Goal: Information Seeking & Learning: Find specific page/section

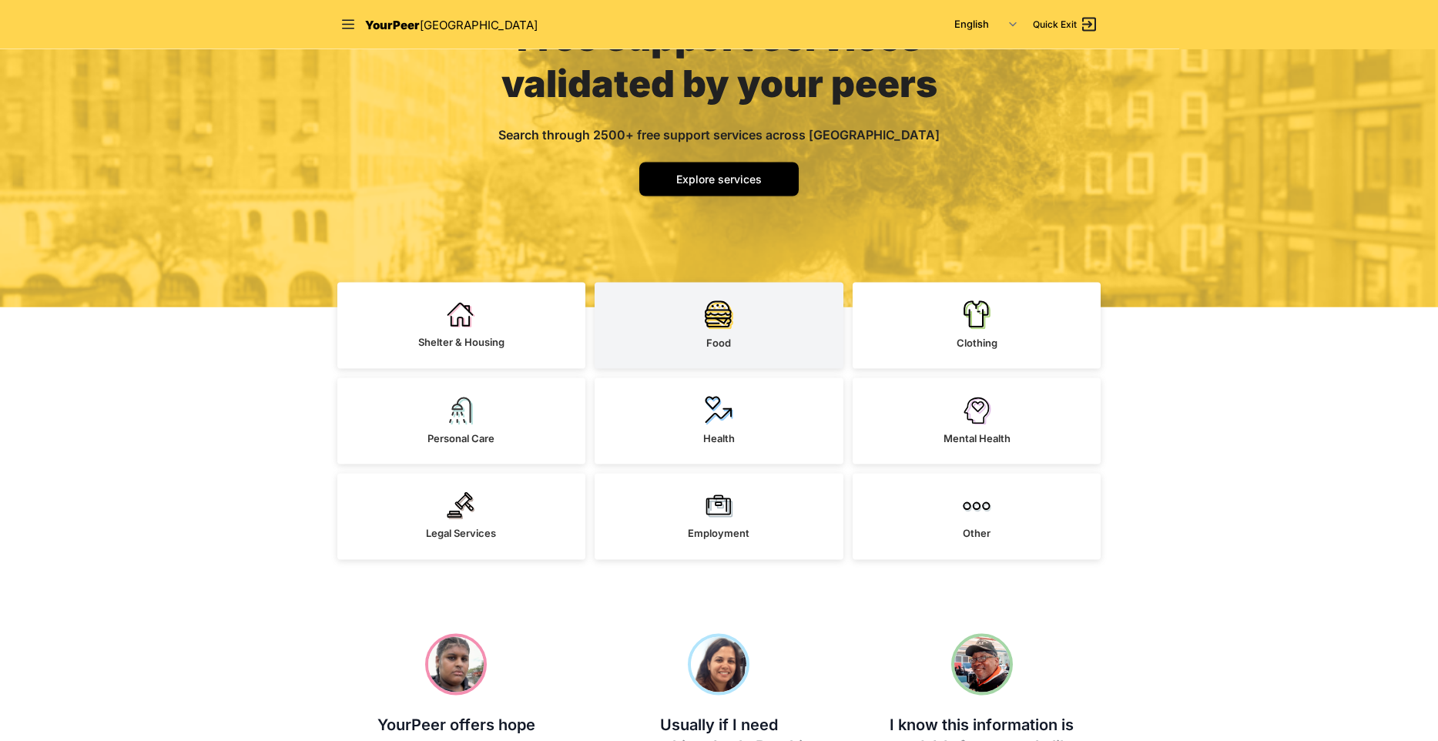
scroll to position [176, 0]
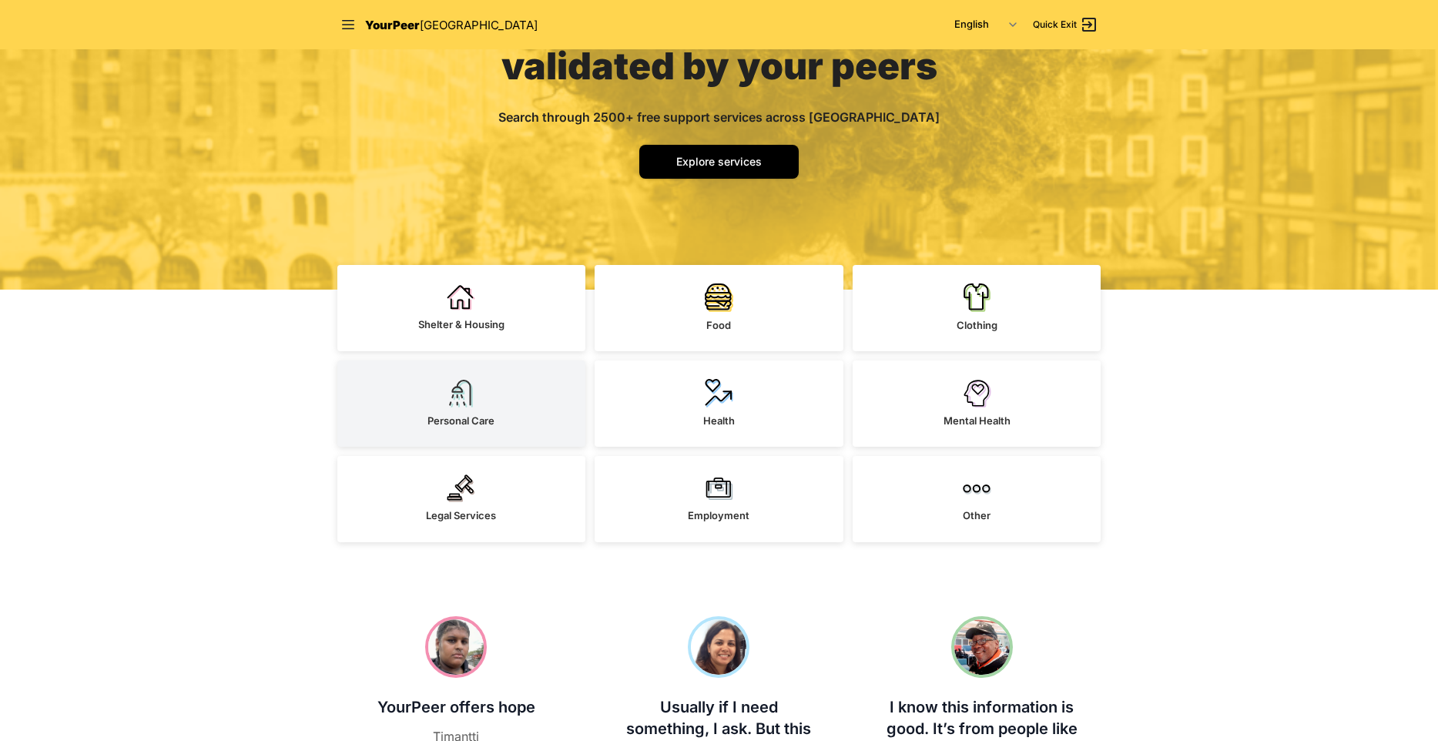
click at [516, 379] on link "Personal Care" at bounding box center [461, 403] width 249 height 86
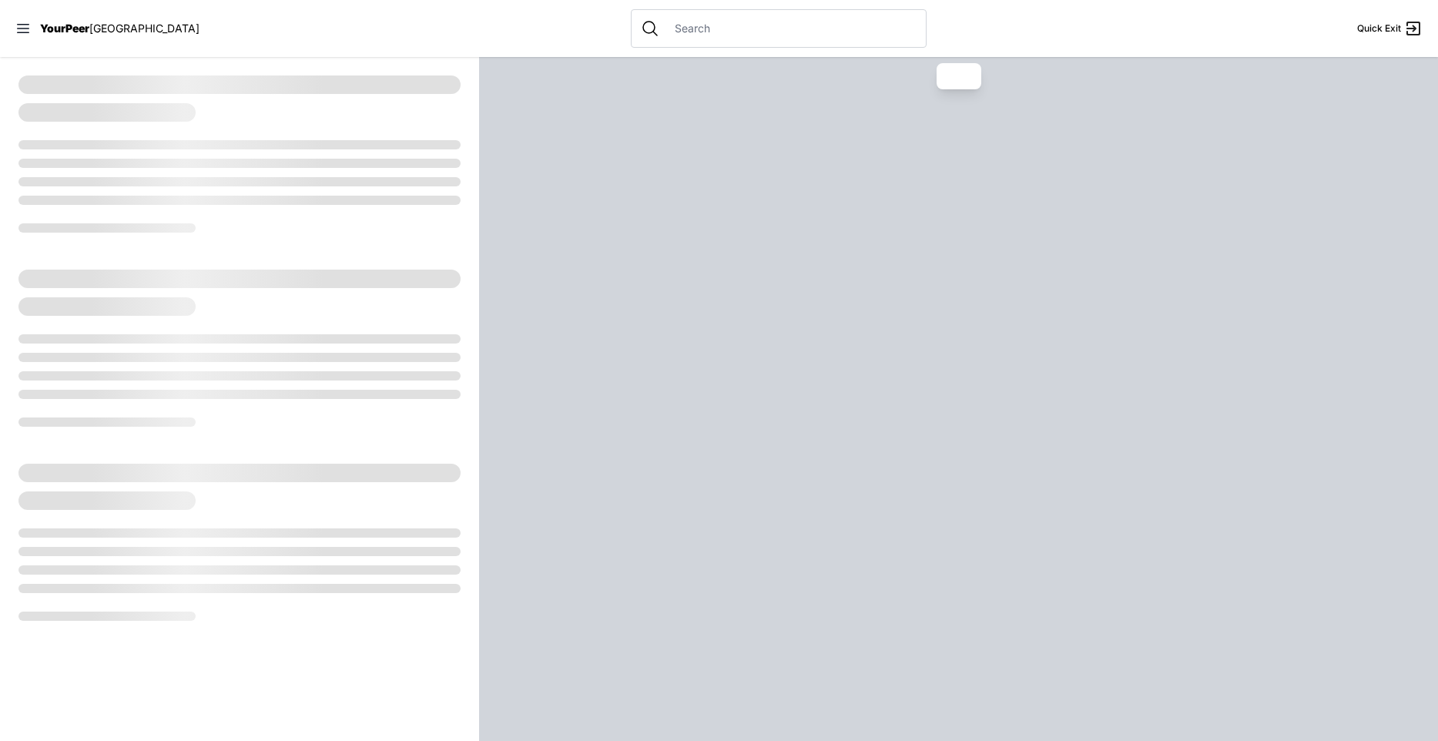
select select "recentlyUpdated"
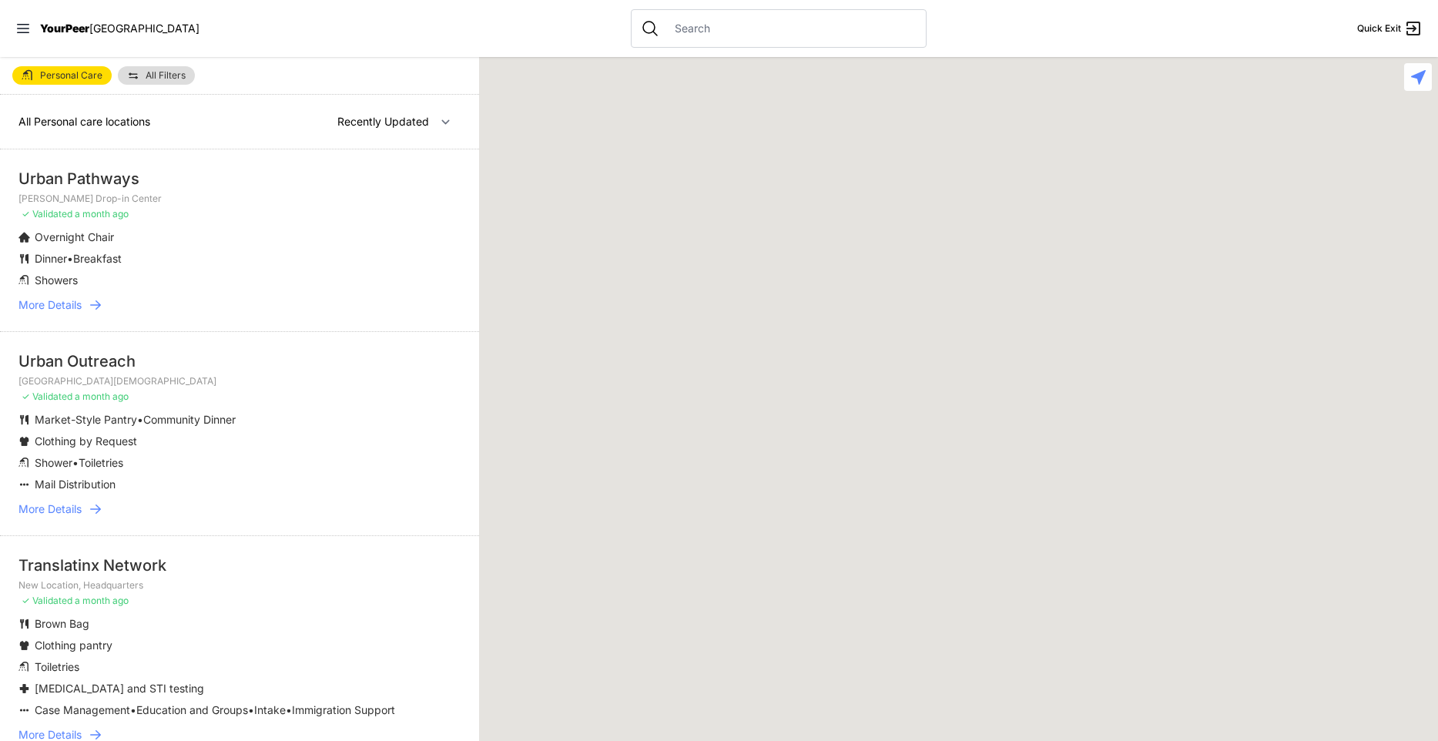
click at [675, 30] on input "text" at bounding box center [790, 28] width 251 height 15
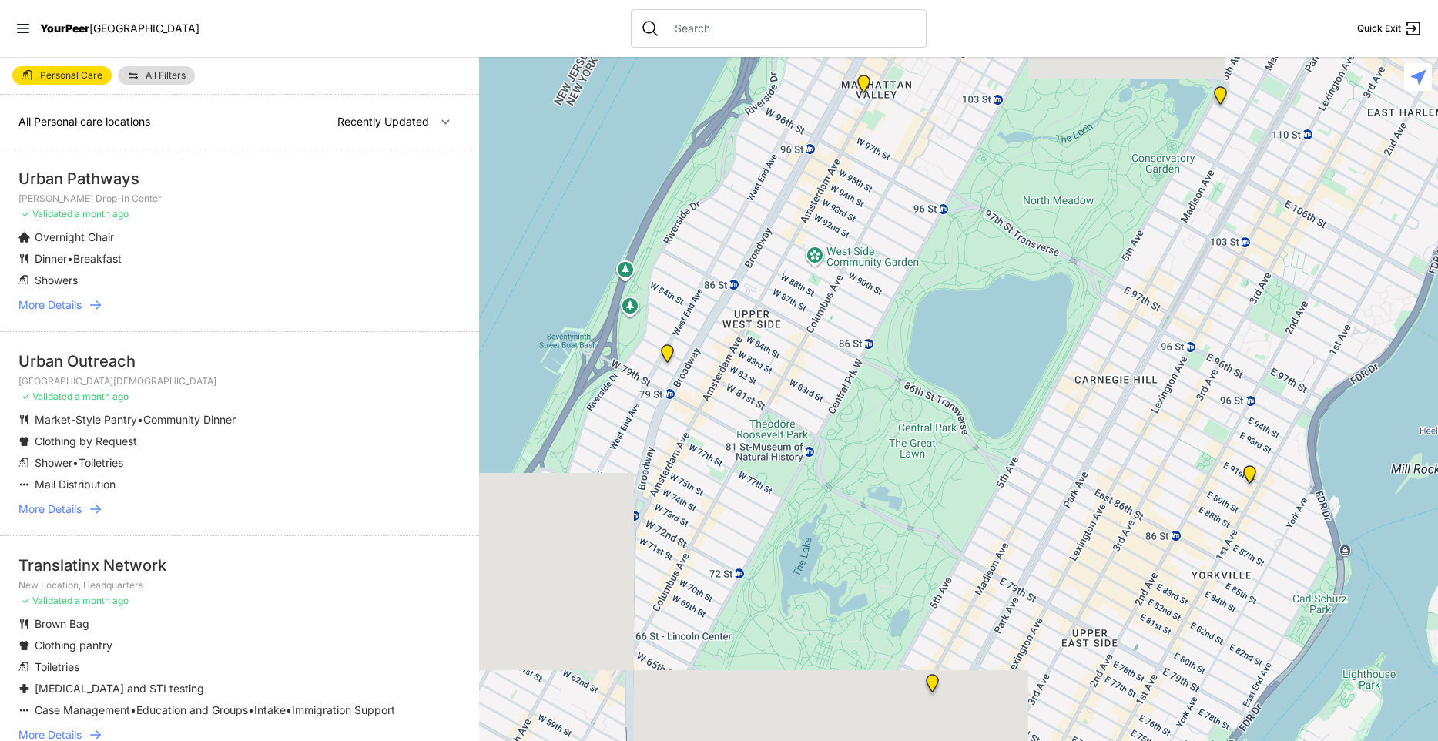
type input "h"
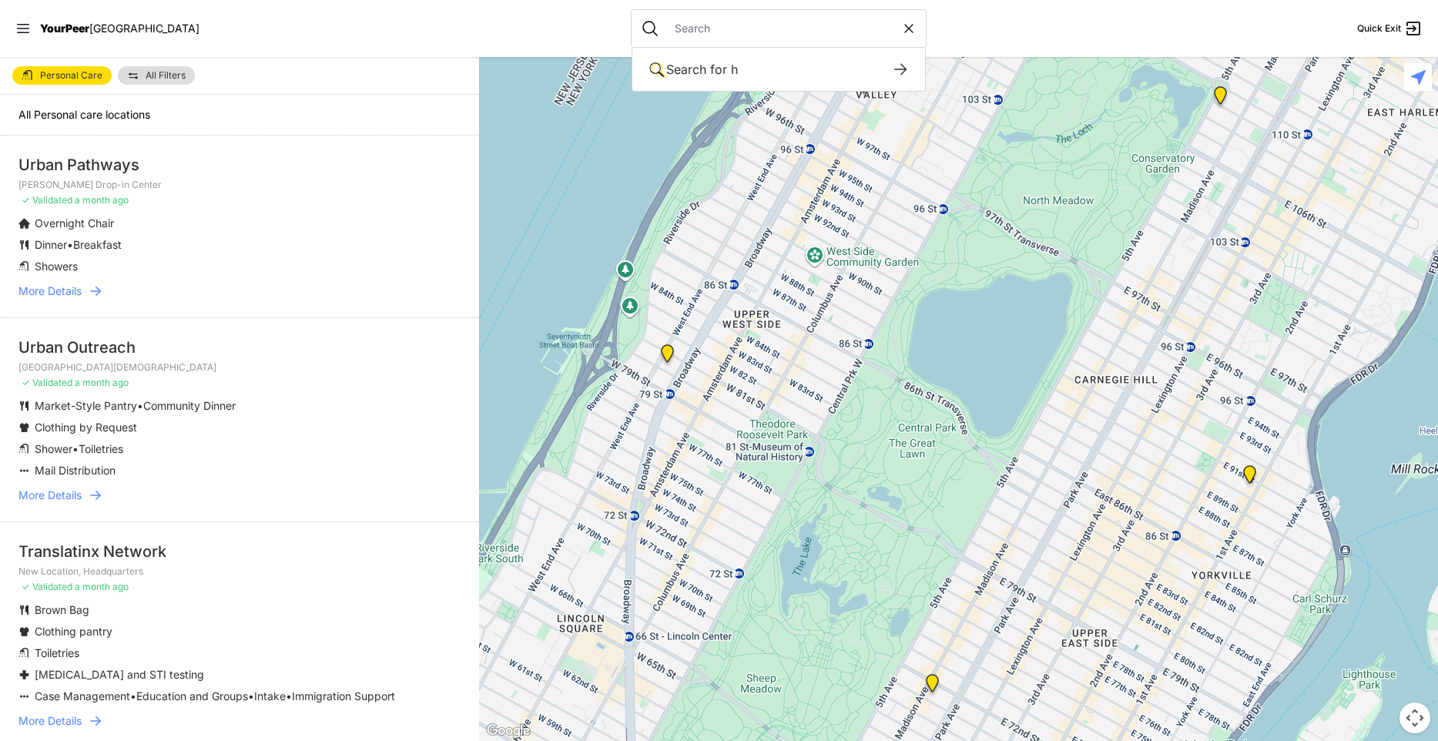
select select "recentlyUpdated"
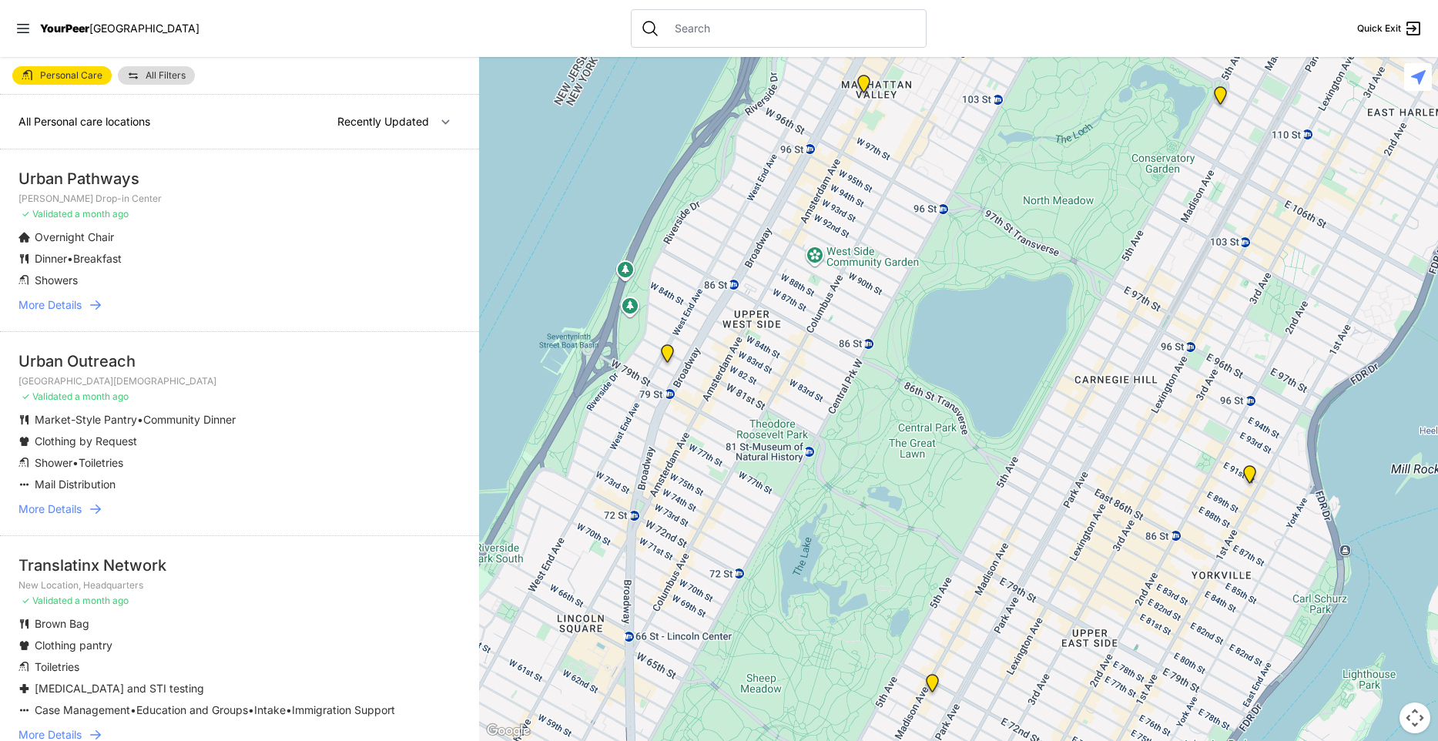
click at [68, 73] on span "Personal Care" at bounding box center [71, 75] width 62 height 9
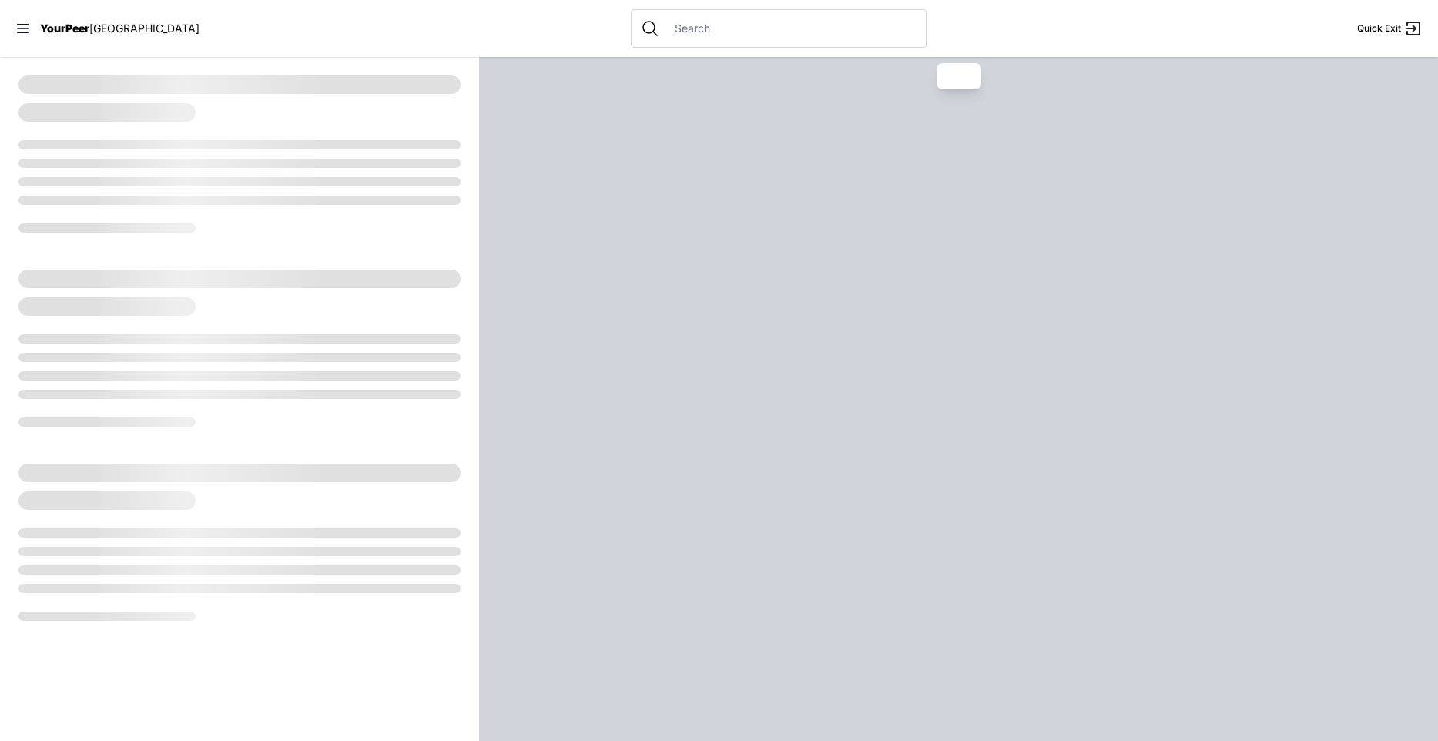
select select "recentlyUpdated"
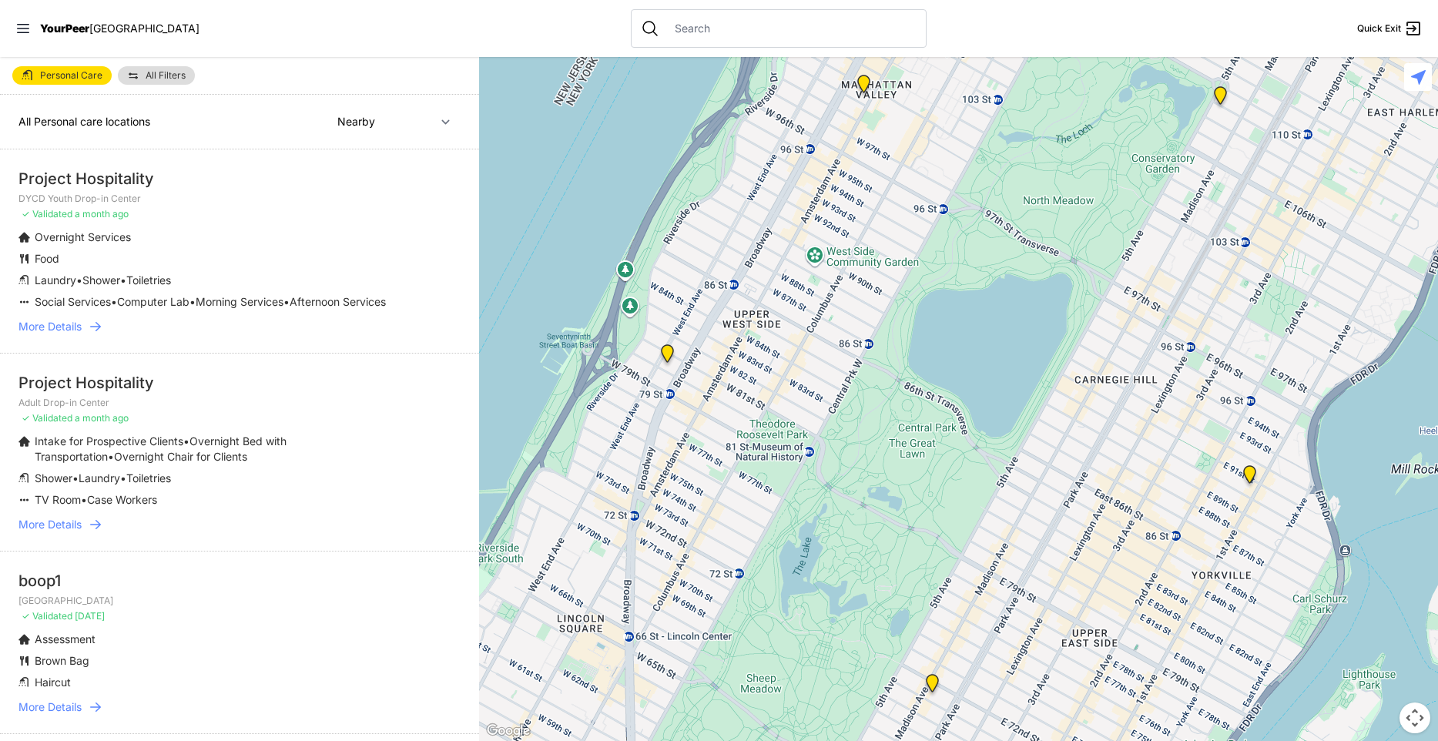
click at [672, 31] on input "text" at bounding box center [790, 28] width 251 height 15
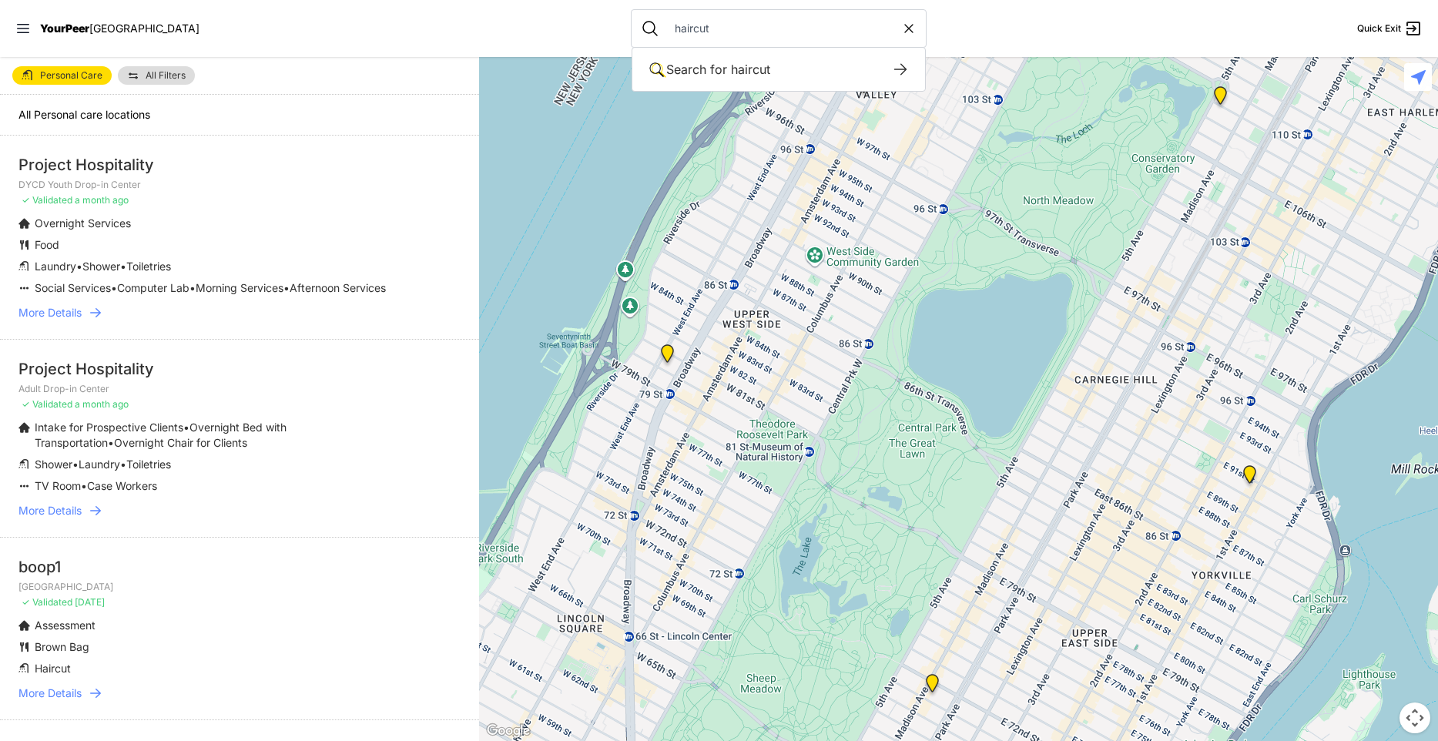
type input "haircut"
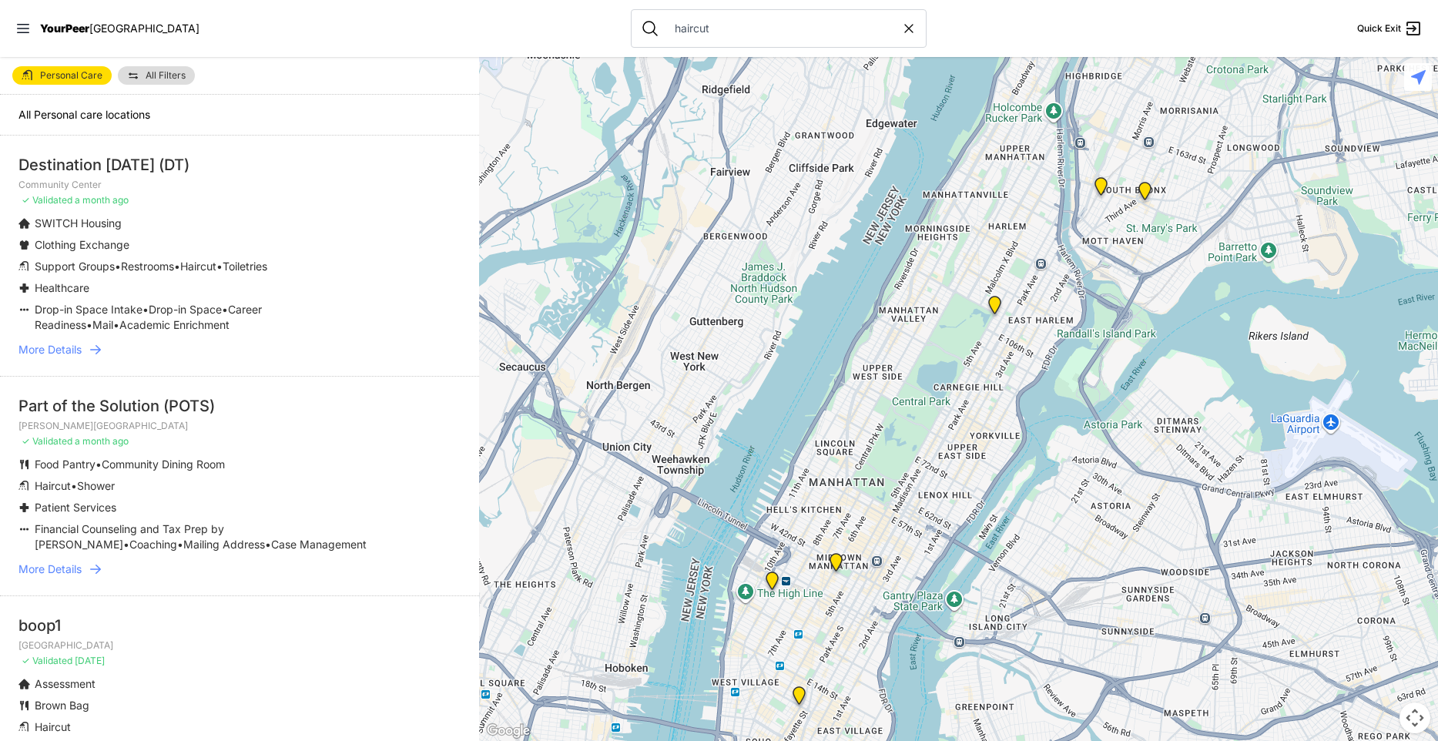
click at [88, 79] on span "Personal Care" at bounding box center [71, 75] width 62 height 9
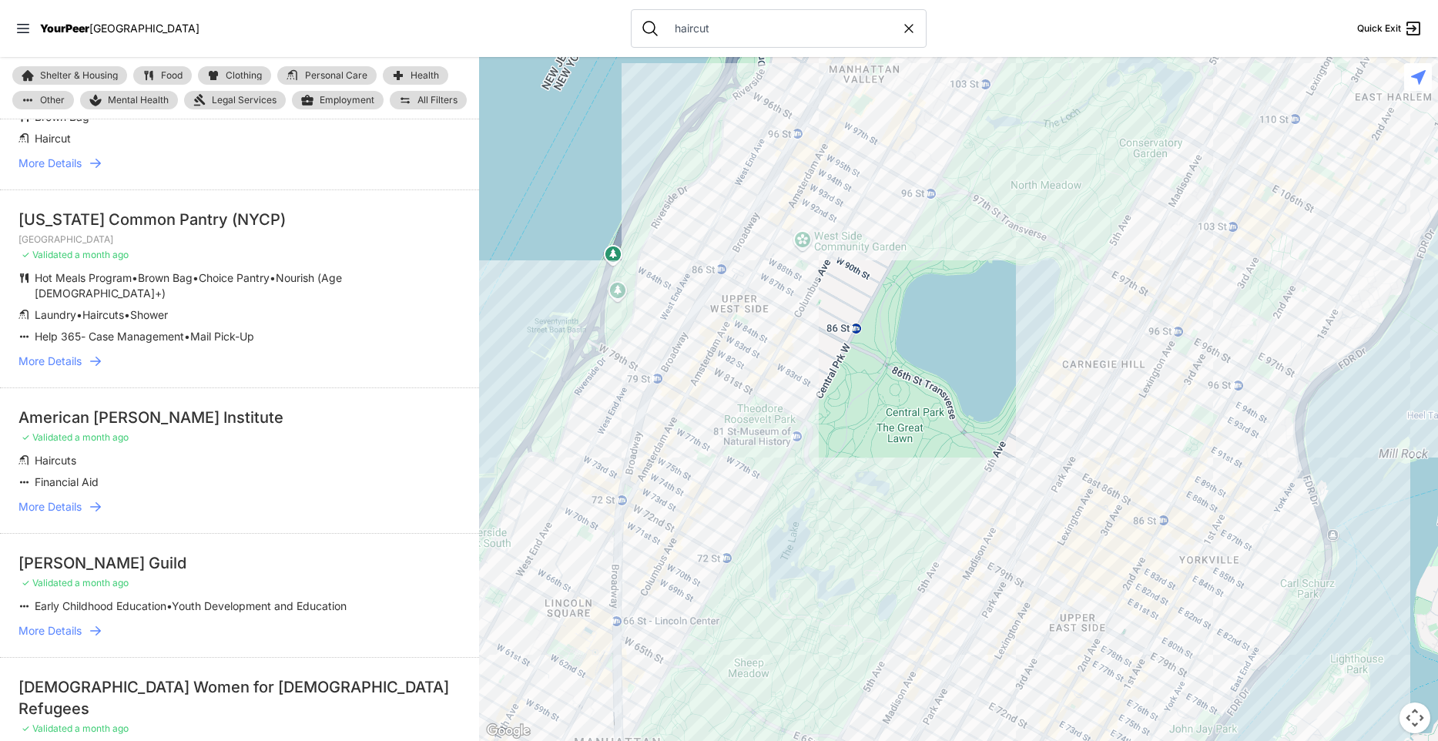
scroll to position [647, 0]
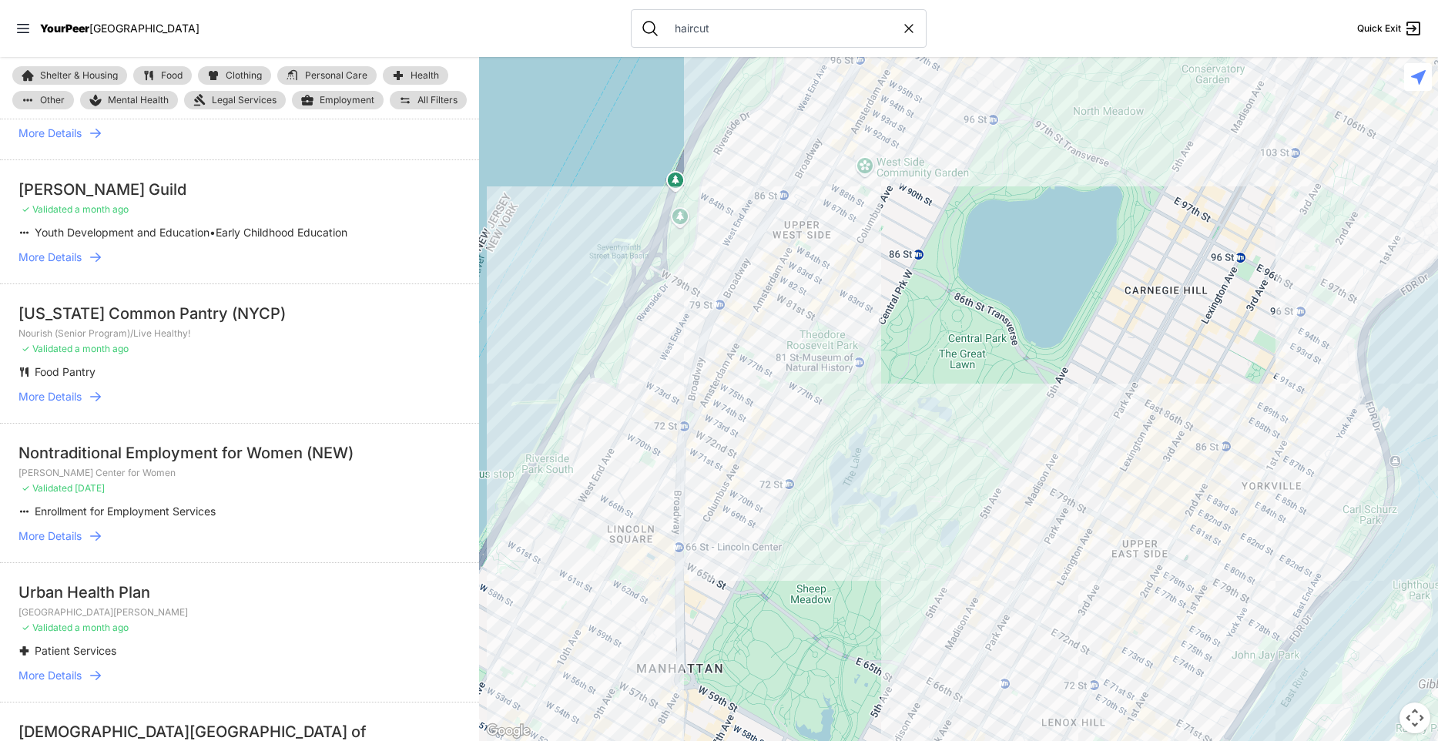
scroll to position [2369, 0]
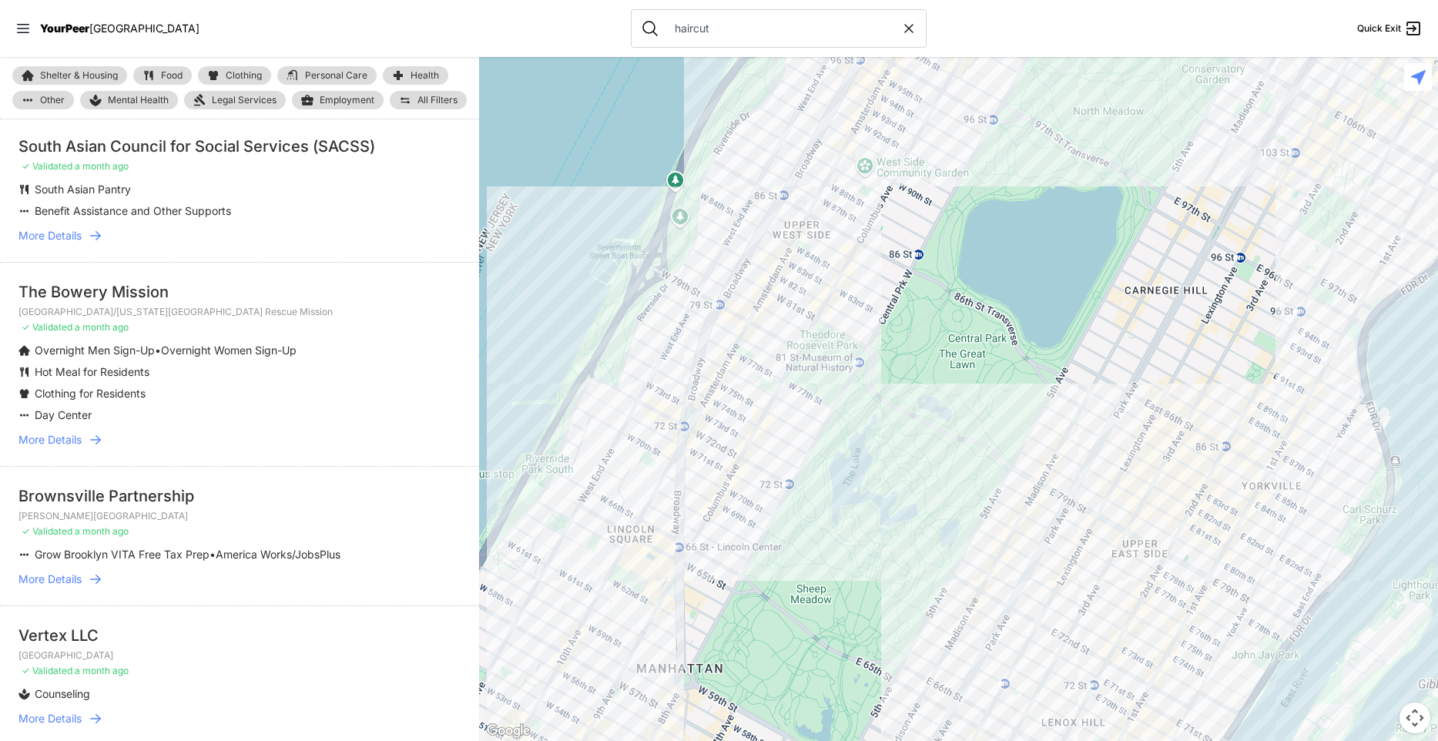
scroll to position [0, 0]
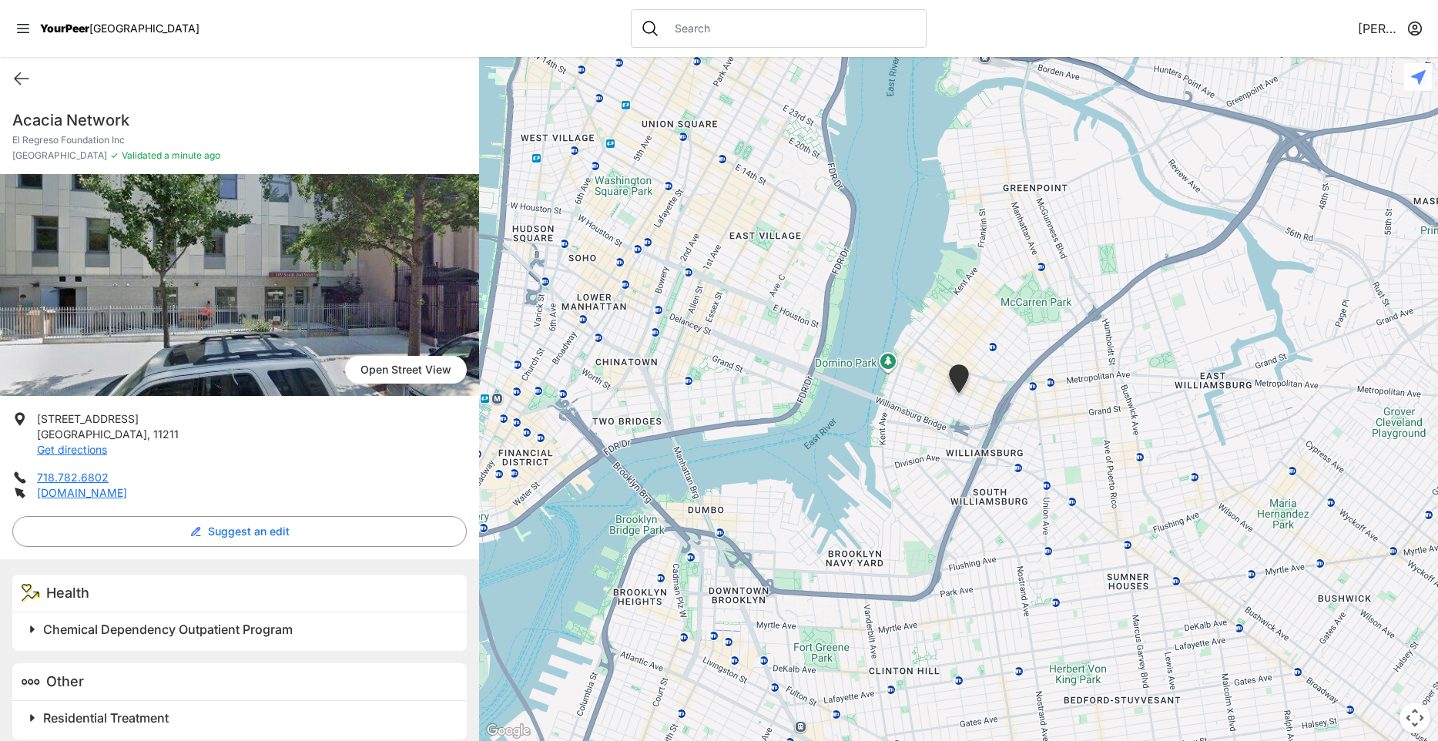
scroll to position [14, 0]
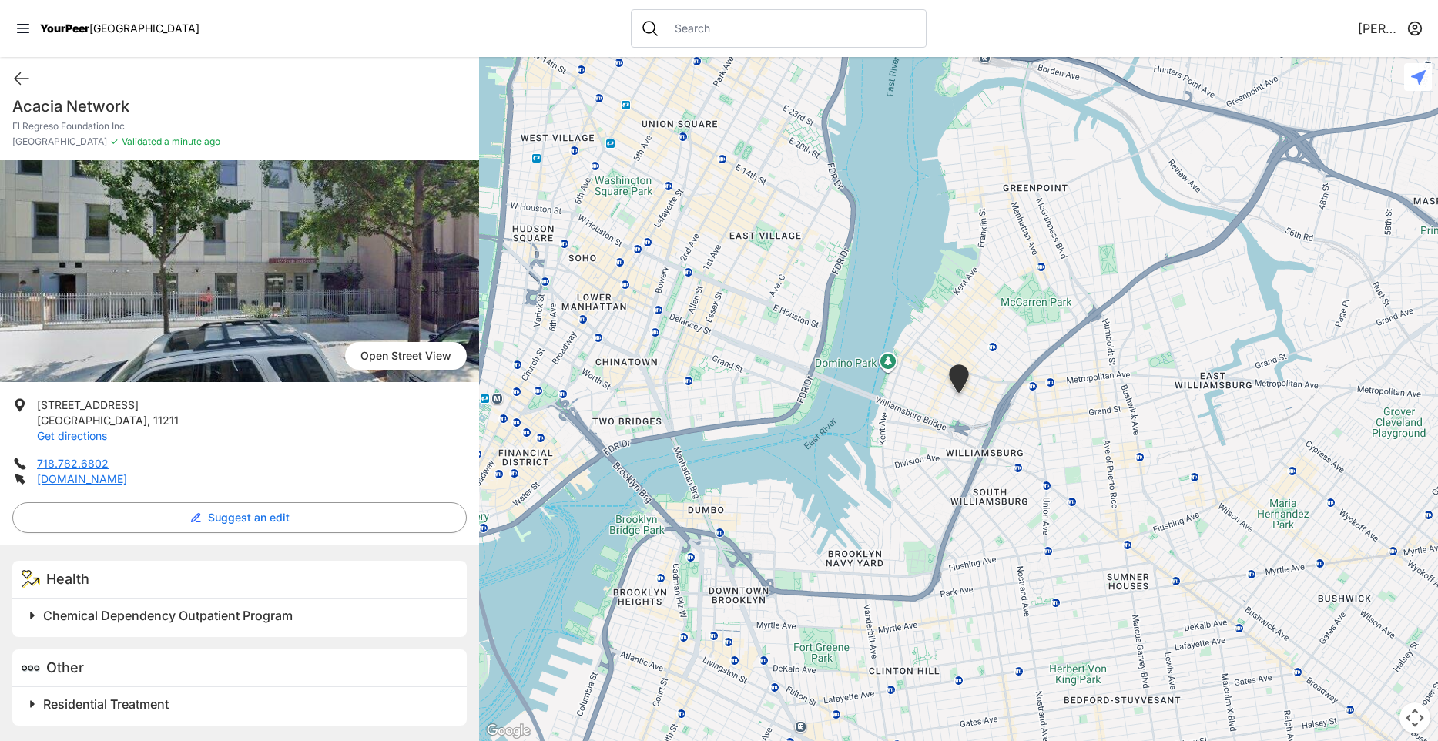
click at [180, 615] on span "Chemical Dependency Outpatient Program" at bounding box center [168, 615] width 250 height 15
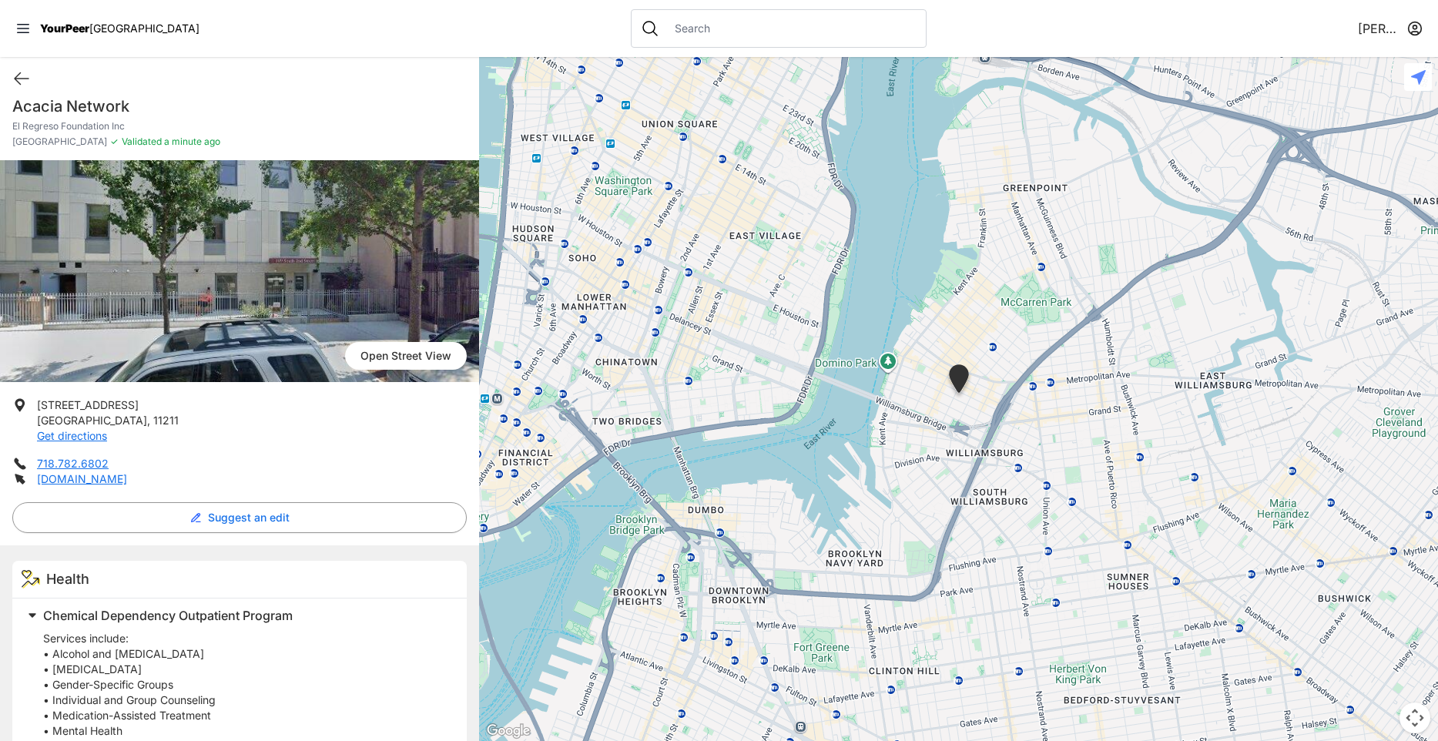
scroll to position [380, 0]
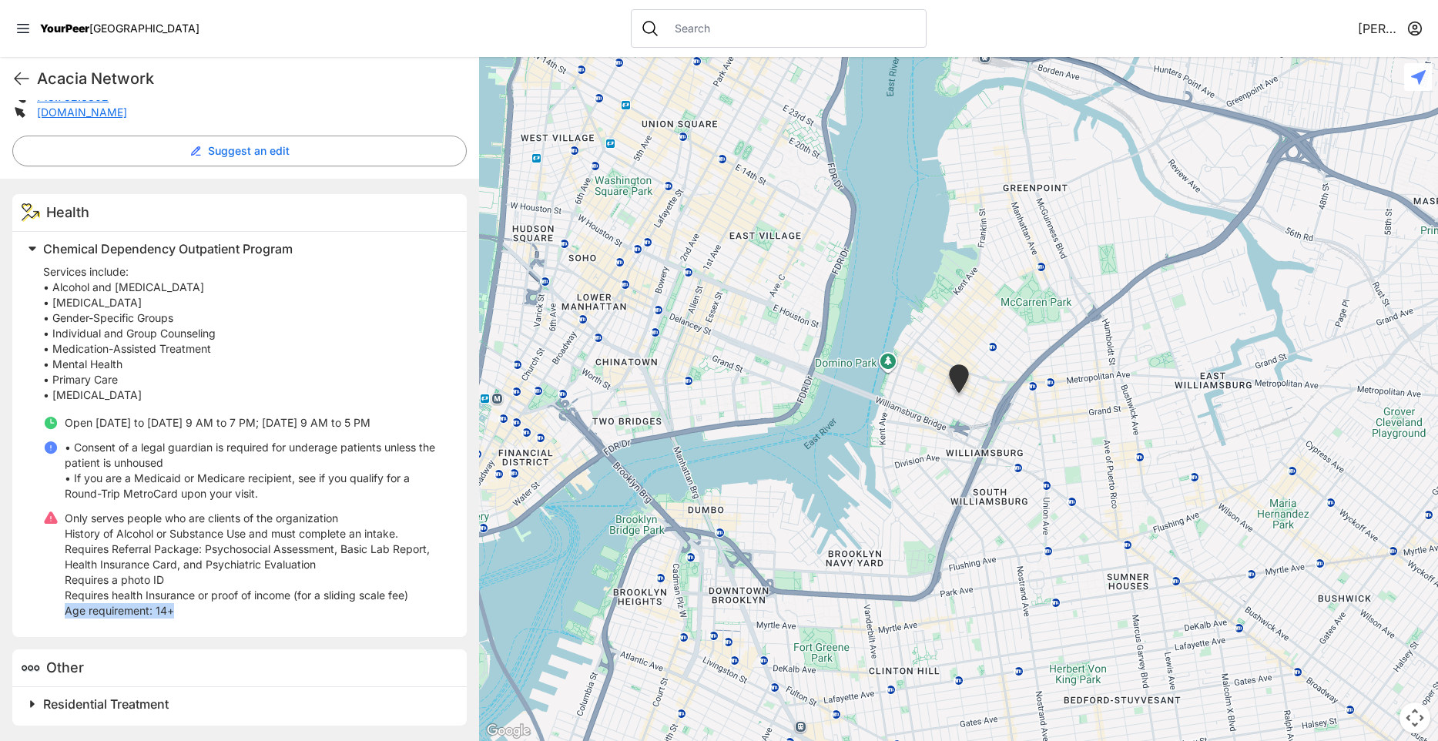
drag, startPoint x: 184, startPoint y: 612, endPoint x: 64, endPoint y: 612, distance: 120.2
click at [66, 612] on p "Age requirement: 14+" at bounding box center [257, 610] width 384 height 15
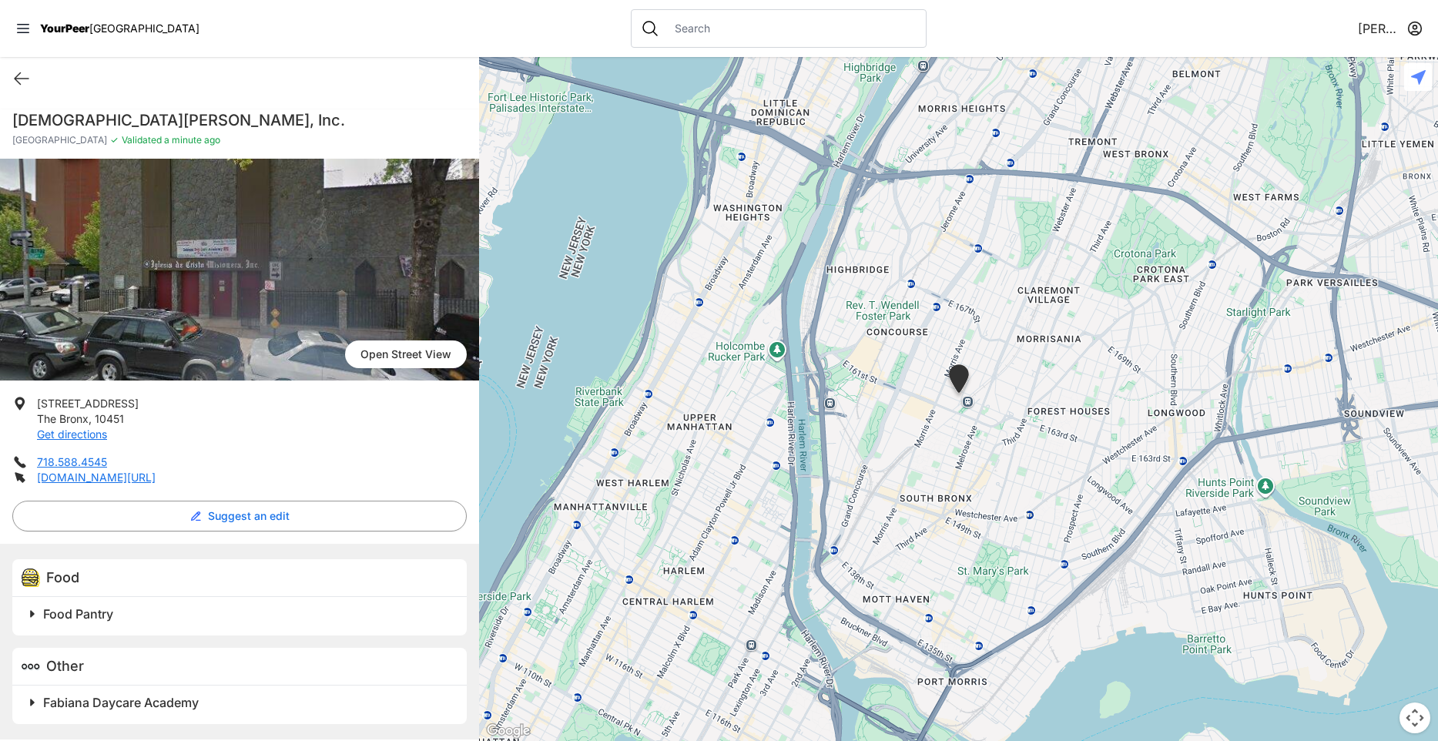
click at [152, 619] on h2 "Food Pantry" at bounding box center [245, 614] width 405 height 18
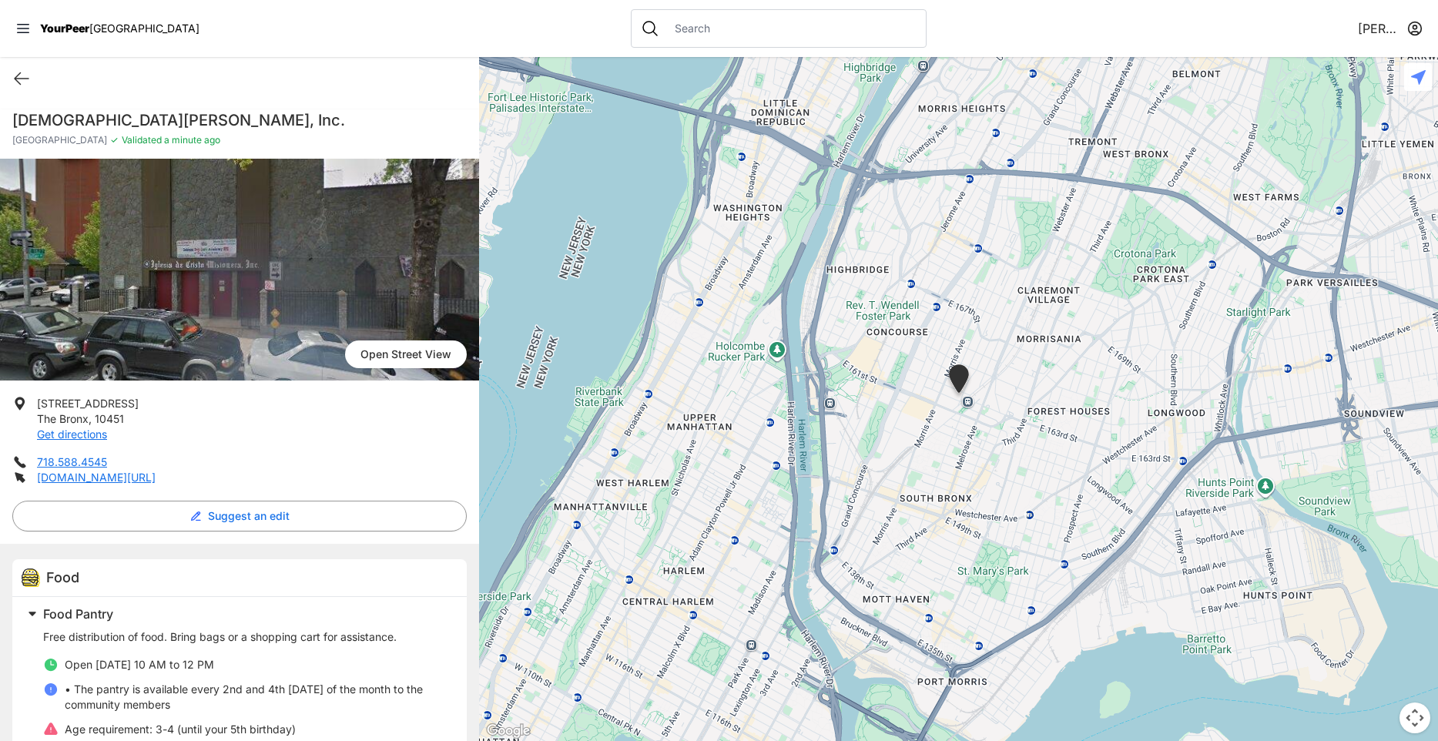
scroll to position [119, 0]
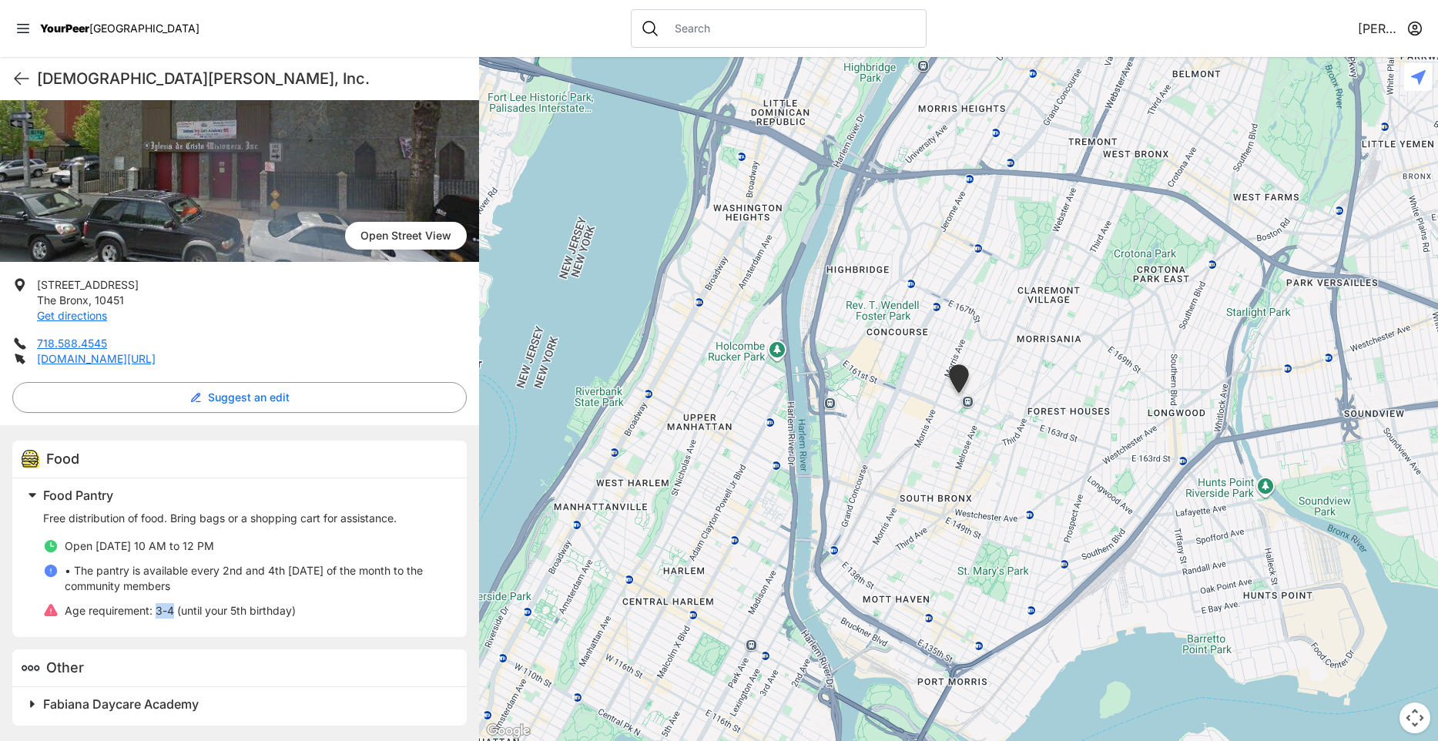
drag, startPoint x: 156, startPoint y: 612, endPoint x: 173, endPoint y: 612, distance: 16.9
click at [173, 612] on p "Age requirement: 3-4 (until your 5th birthday)" at bounding box center [180, 610] width 231 height 15
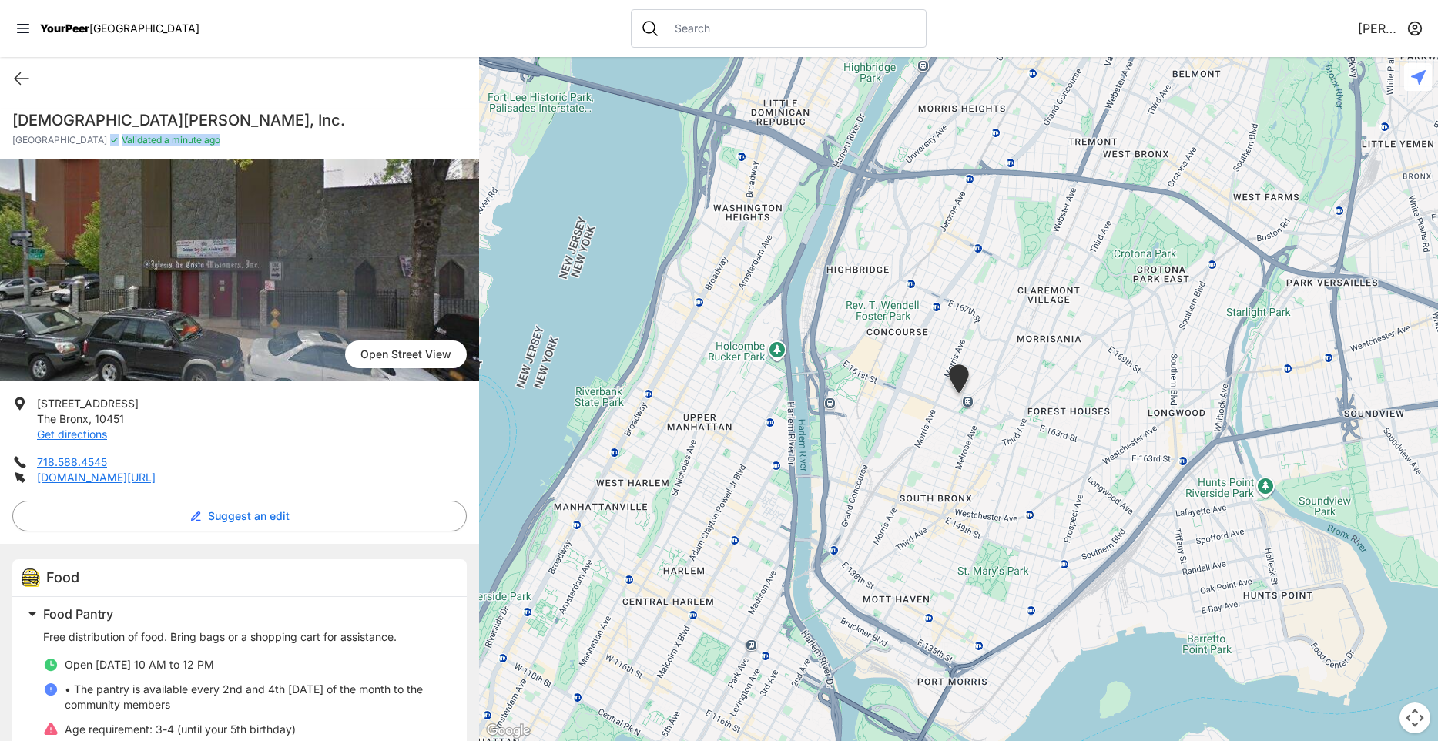
drag, startPoint x: 210, startPoint y: 139, endPoint x: 99, endPoint y: 142, distance: 111.7
click at [99, 142] on p "Concourse Village ✓ Validated a minute ago" at bounding box center [239, 140] width 454 height 12
